Goal: Task Accomplishment & Management: Manage account settings

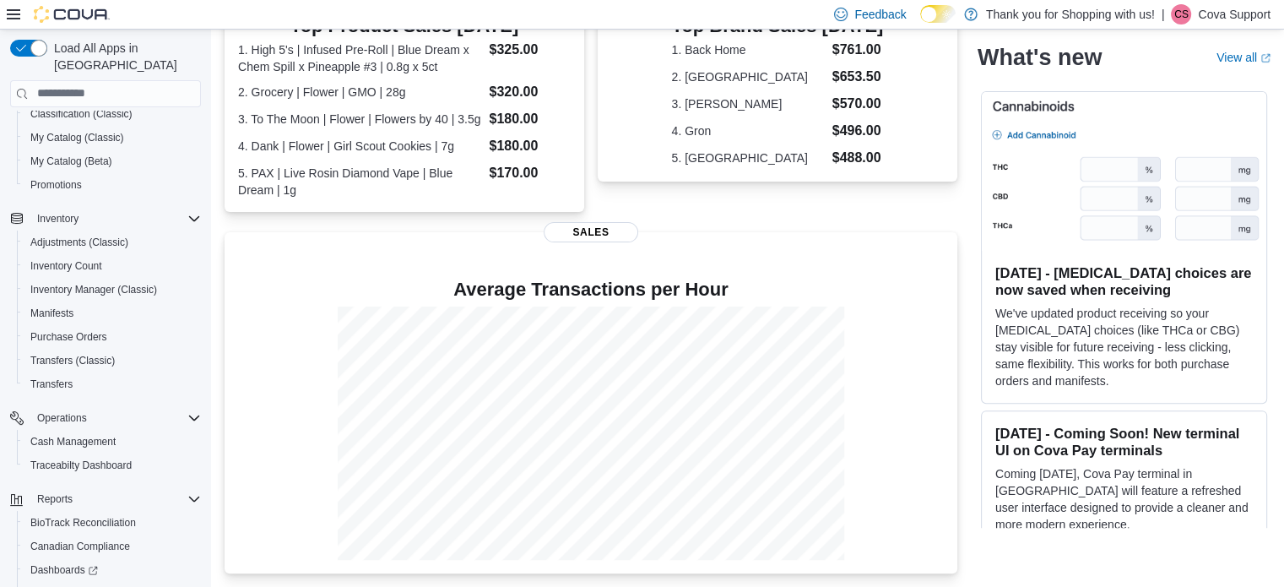
scroll to position [287, 0]
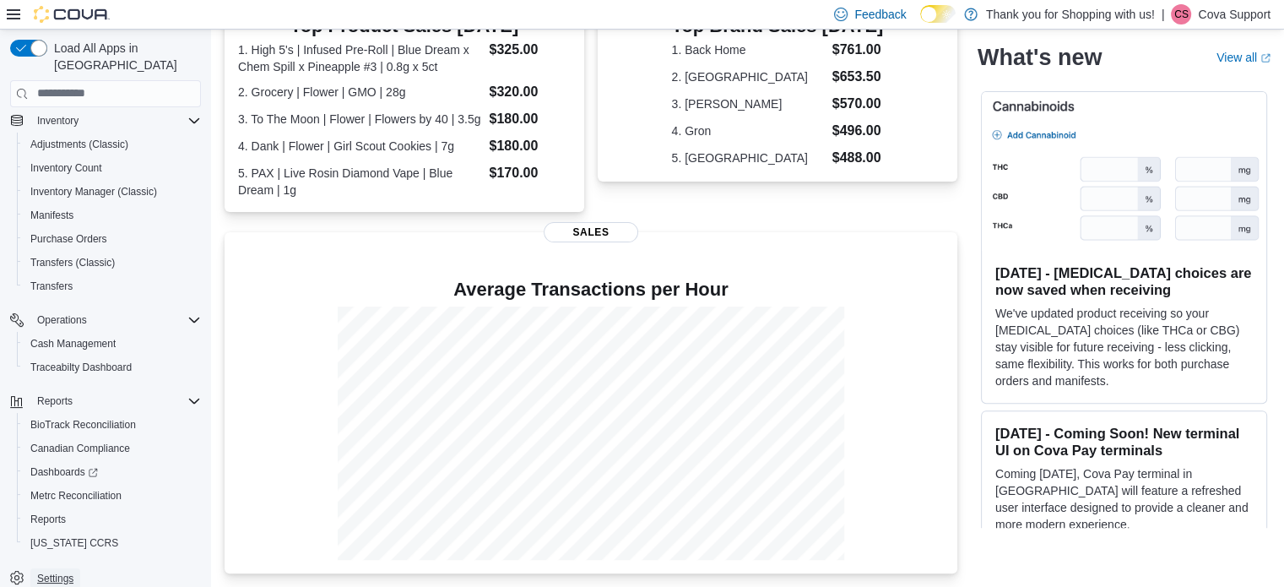
click at [57, 571] on span "Settings" at bounding box center [55, 578] width 36 height 14
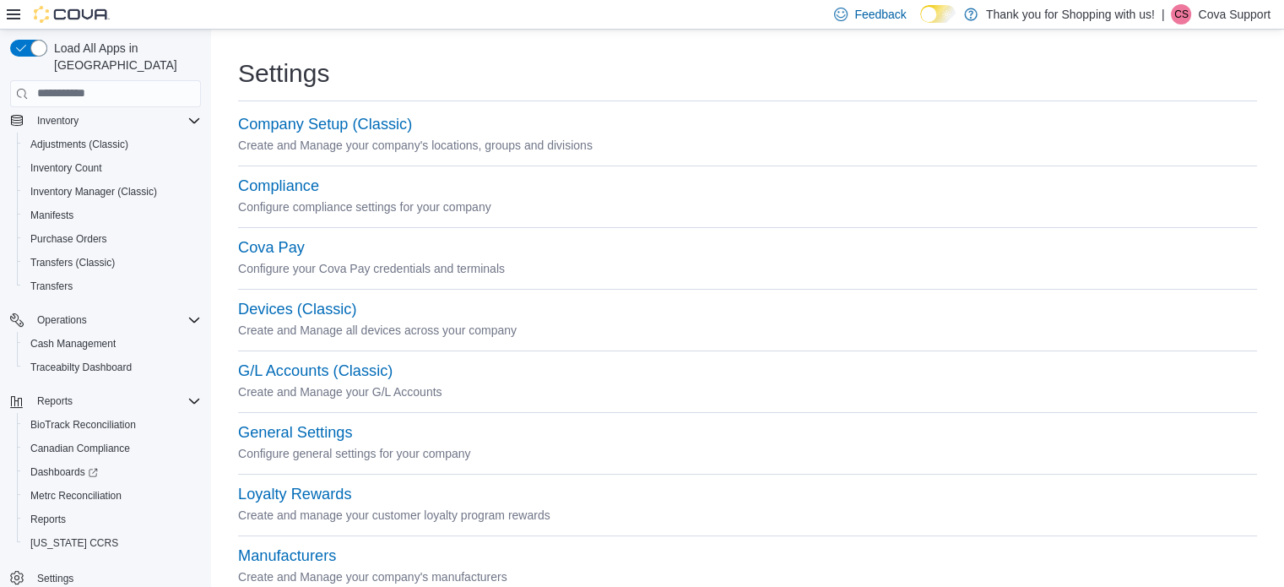
click at [289, 135] on p "Create and Manage your company's locations, groups and divisions" at bounding box center [747, 145] width 1019 height 20
click at [290, 130] on button "Company Setup (Classic)" at bounding box center [325, 125] width 174 height 18
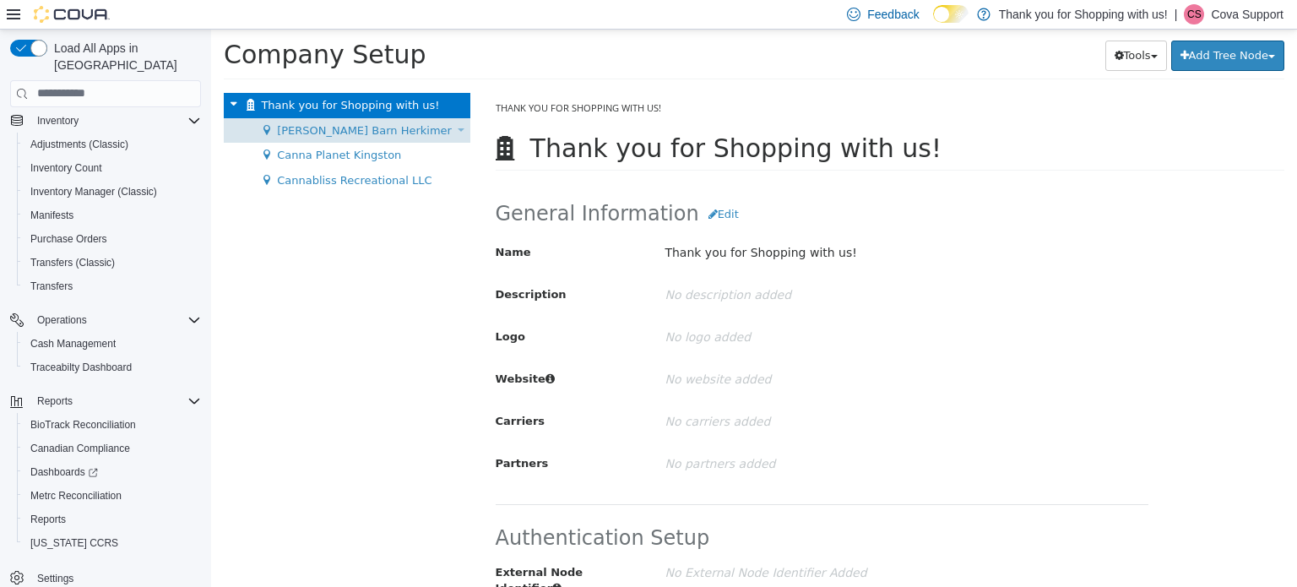
click at [341, 124] on span "[PERSON_NAME] Barn Herkimer" at bounding box center [364, 129] width 175 height 13
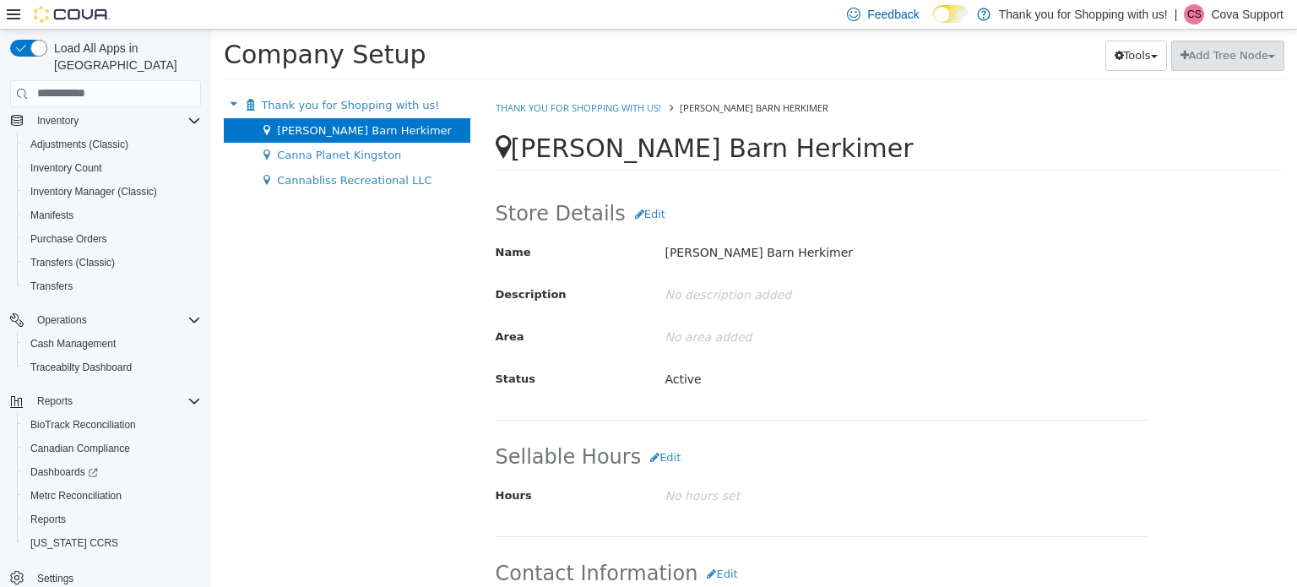
click at [1235, 17] on p "Cova Support" at bounding box center [1246, 14] width 73 height 20
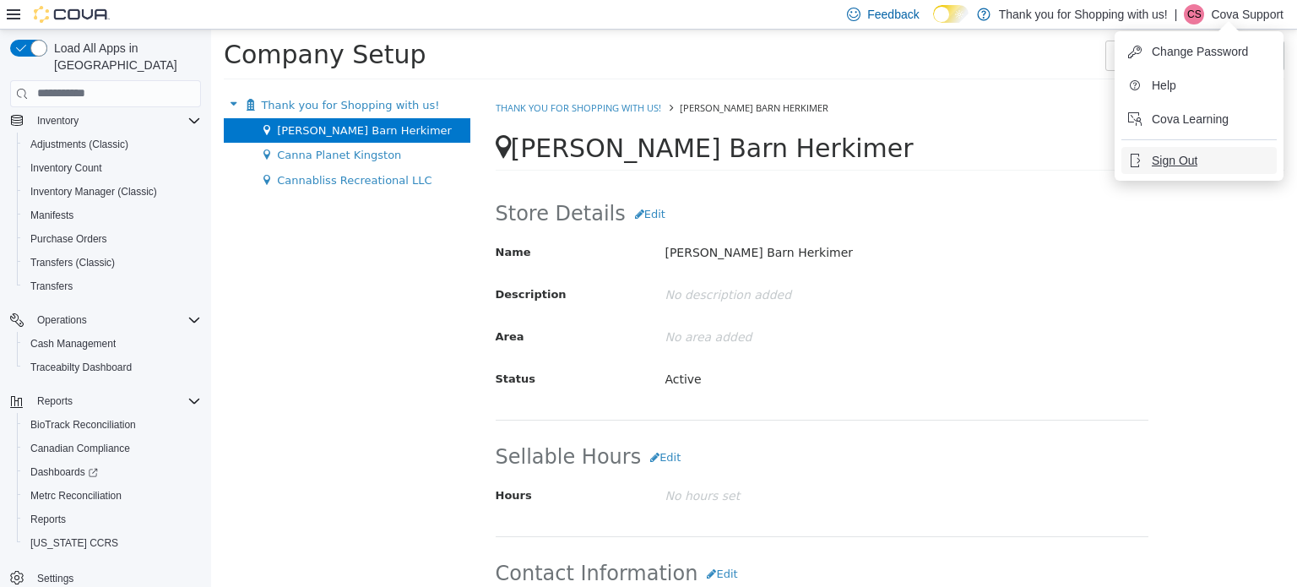
click at [1185, 170] on button "Sign Out" at bounding box center [1198, 160] width 155 height 27
